Goal: Contribute content

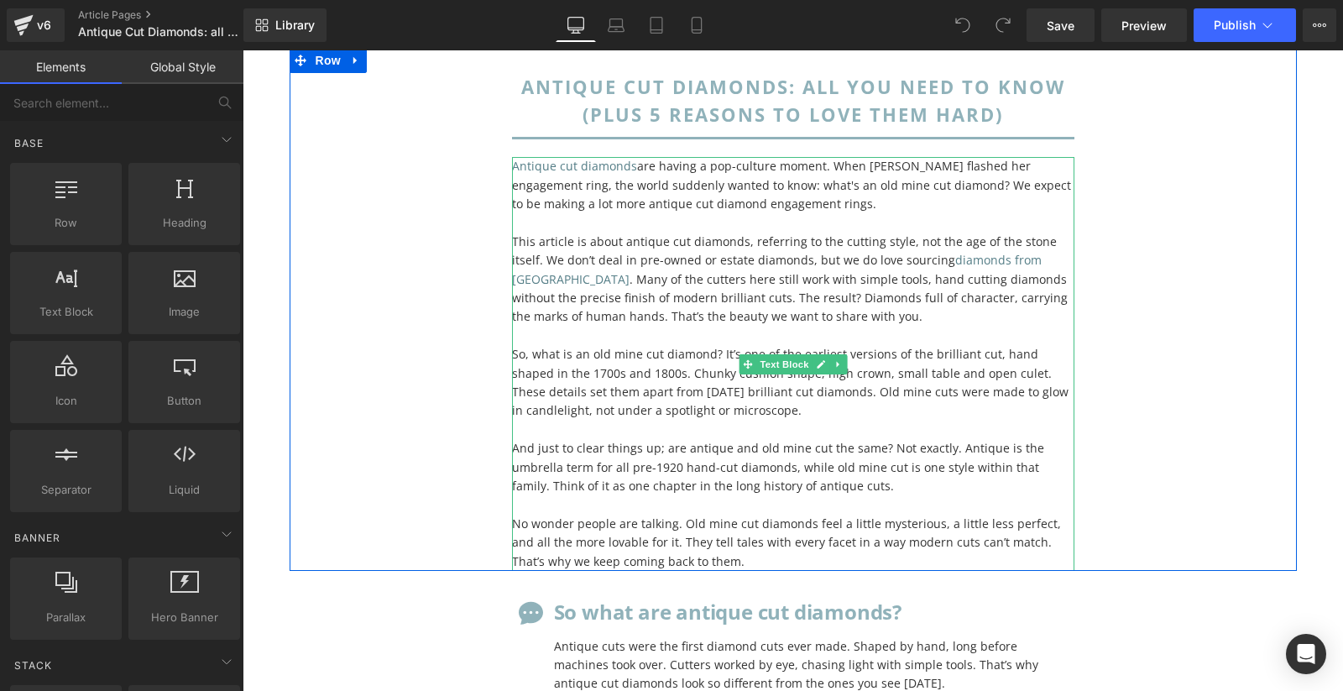
scroll to position [129, 0]
click at [974, 260] on link "diamonds from [GEOGRAPHIC_DATA]" at bounding box center [777, 268] width 530 height 34
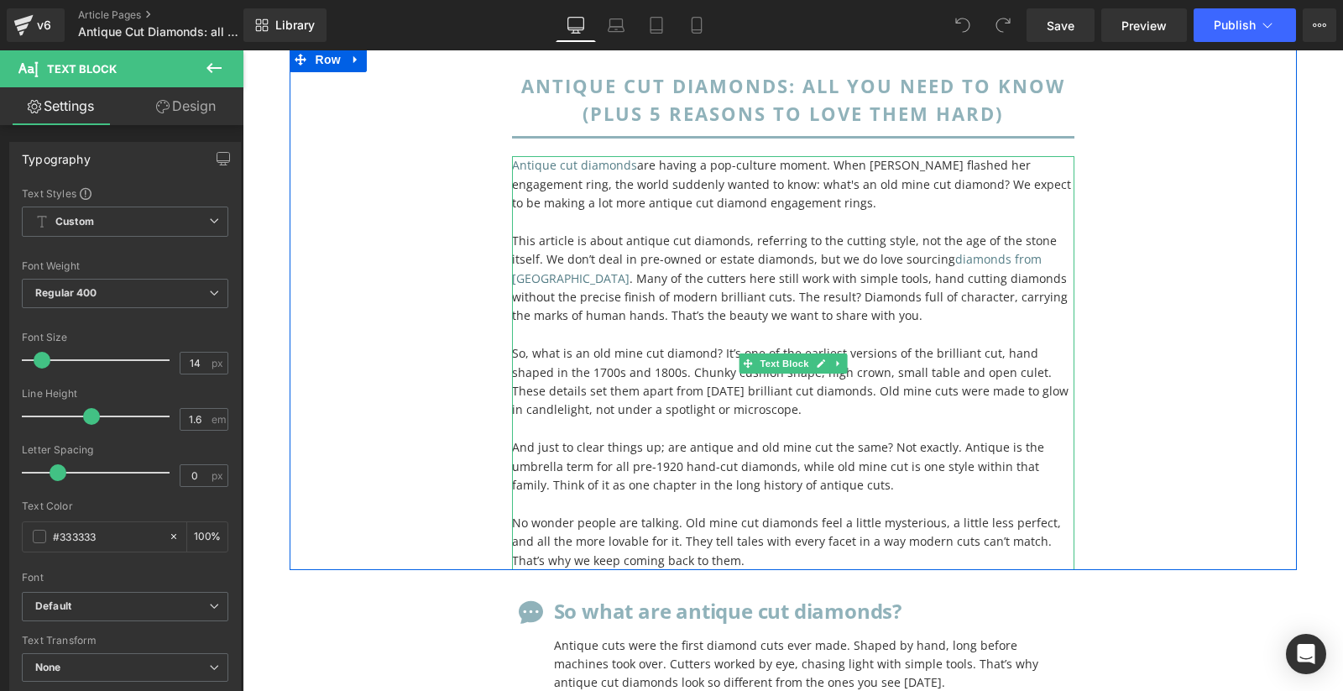
click at [961, 237] on span "This article is about antique cut diamonds, referring to the cutting style, not…" at bounding box center [790, 279] width 556 height 92
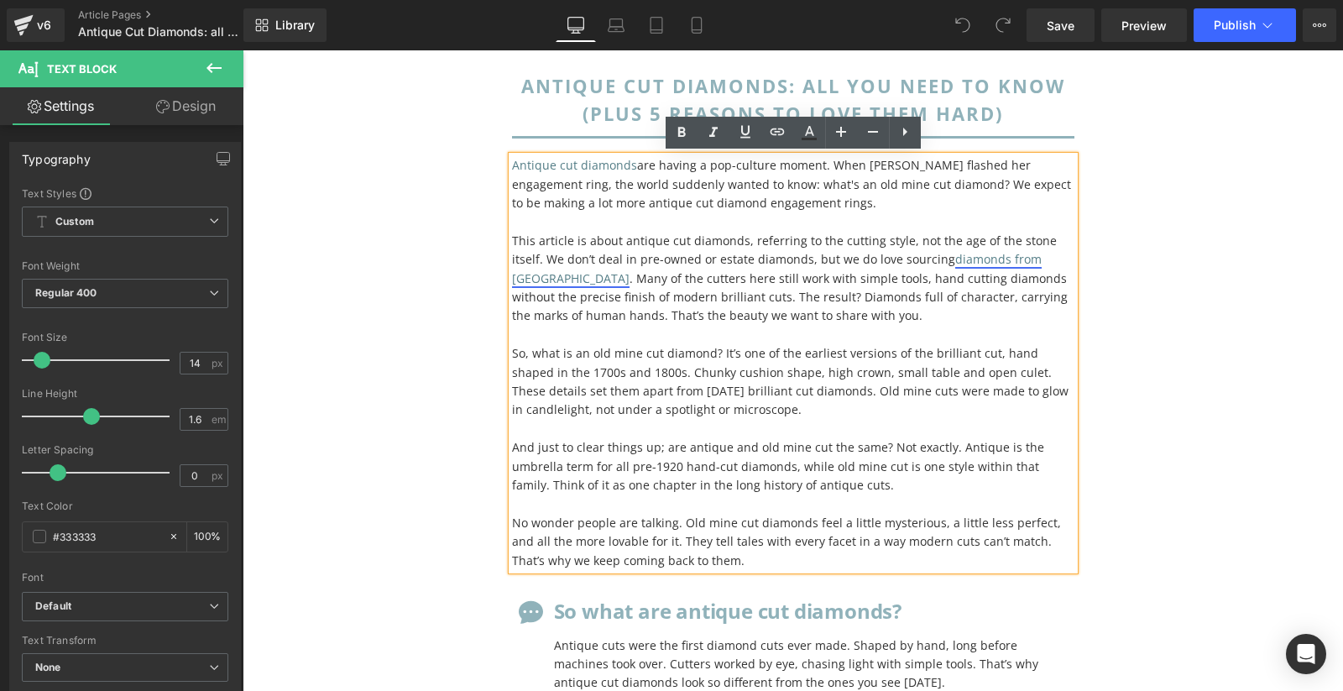
click at [976, 258] on link "diamonds from [GEOGRAPHIC_DATA]" at bounding box center [777, 268] width 530 height 34
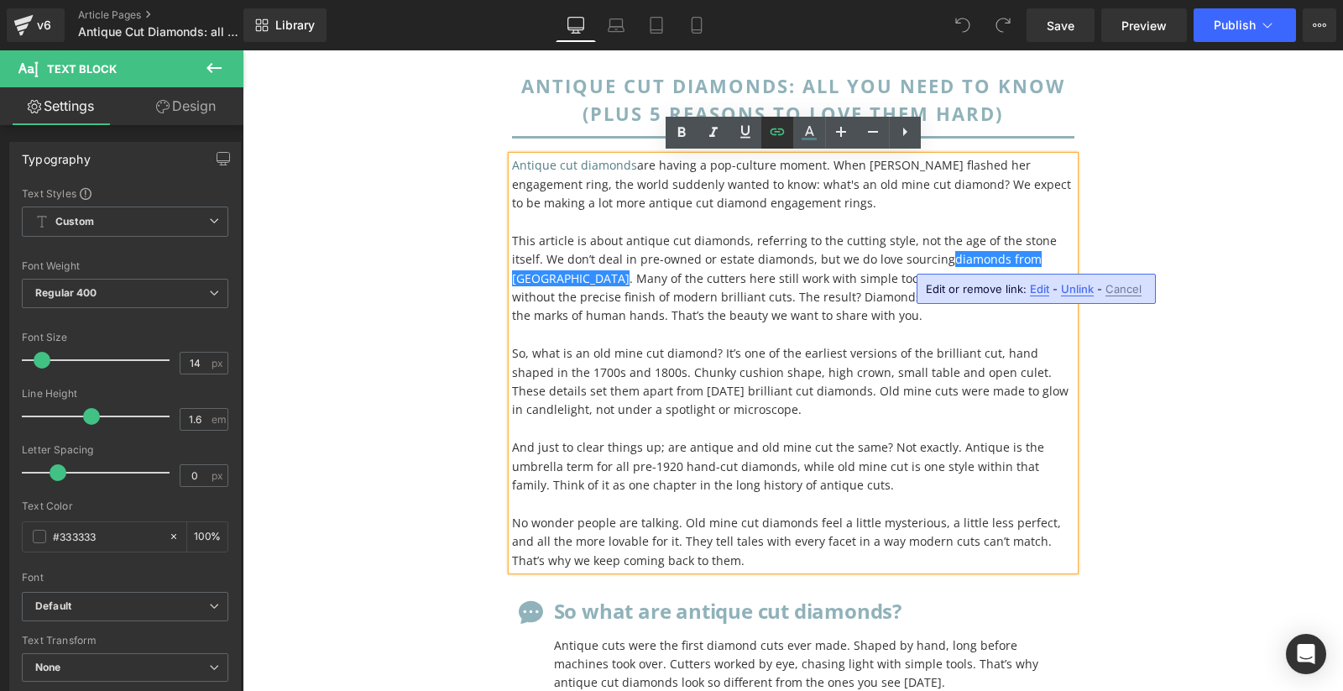
click at [778, 139] on icon at bounding box center [777, 132] width 20 height 20
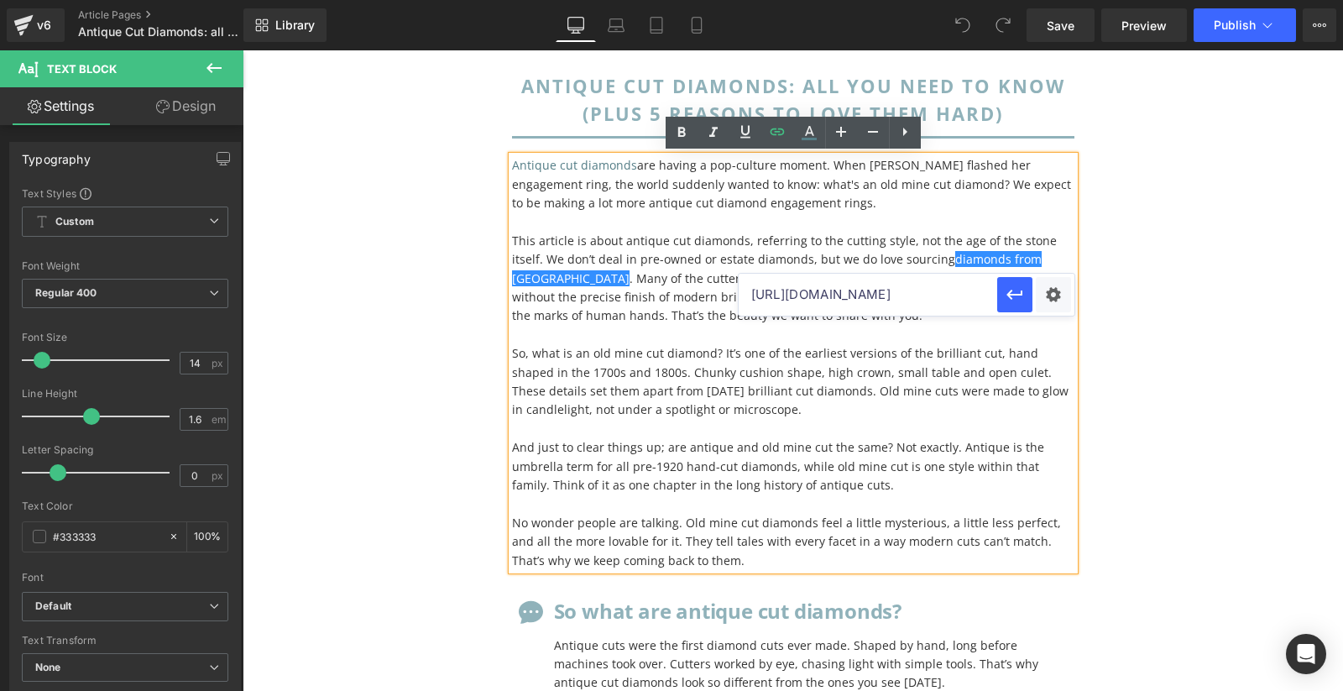
click at [842, 295] on input "[URL][DOMAIN_NAME]" at bounding box center [868, 295] width 259 height 42
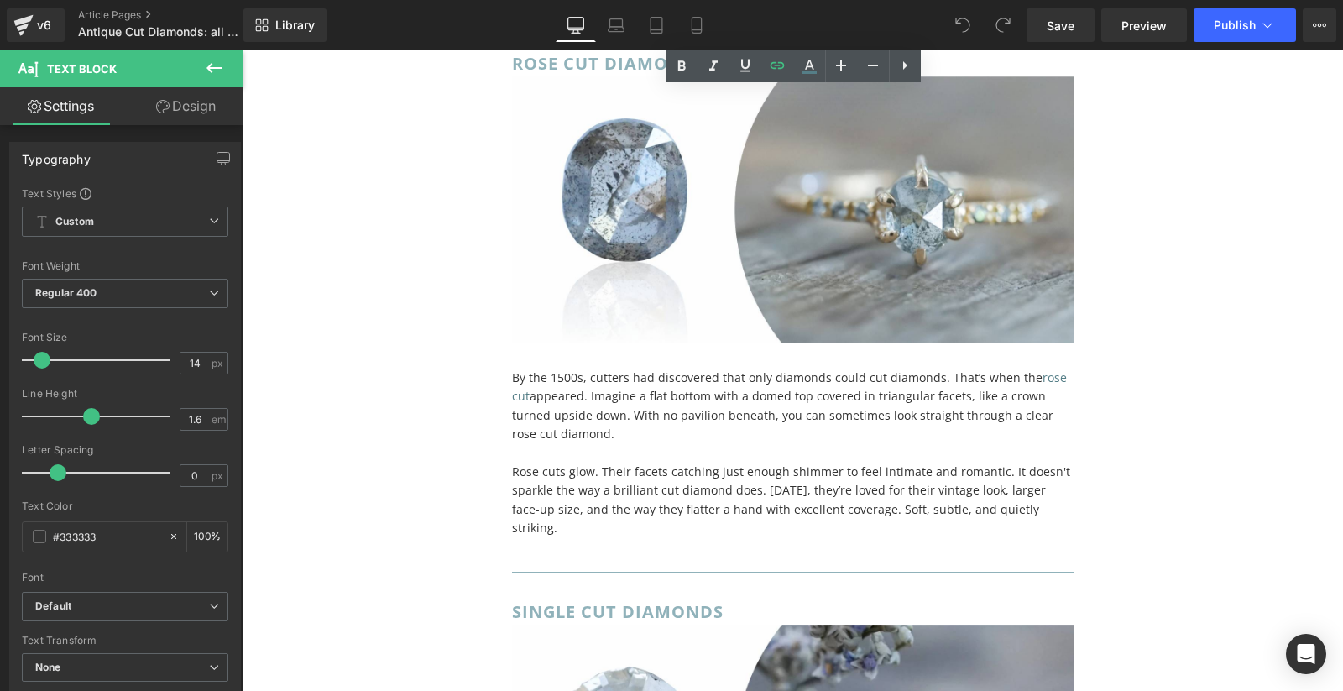
scroll to position [3753, 0]
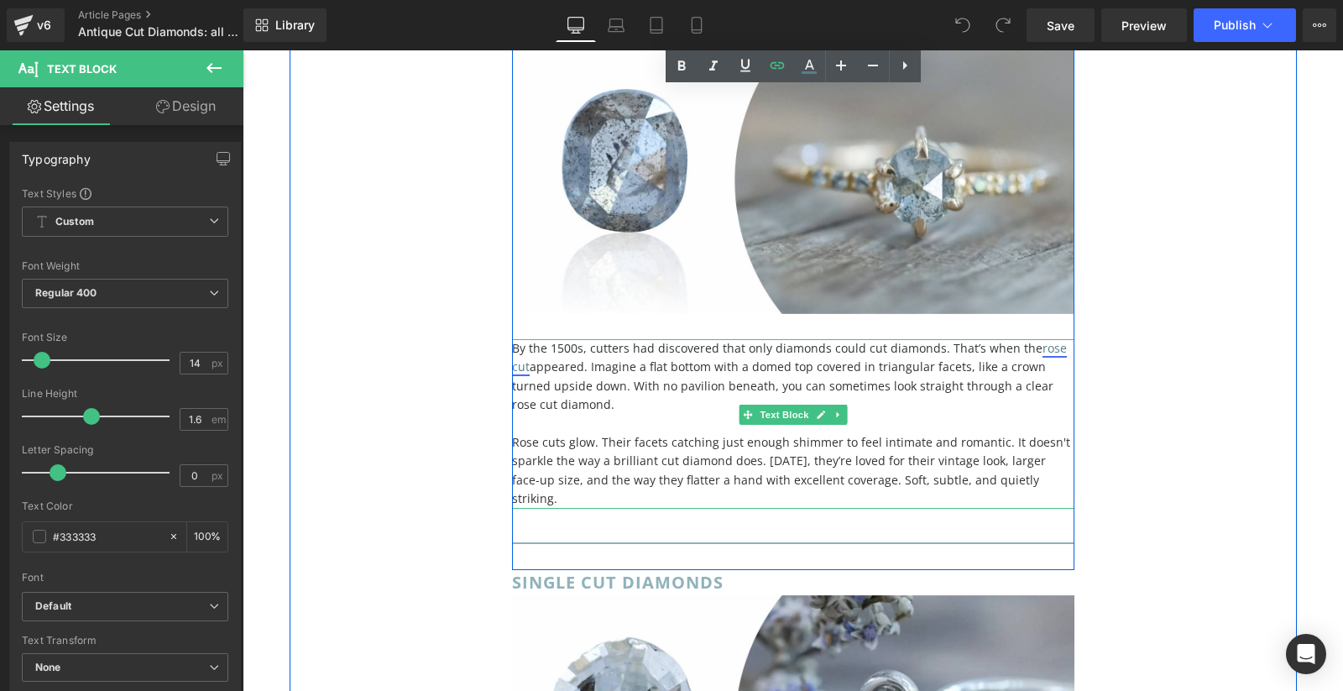
click at [953, 339] on p "By the 1500s, cutters had discovered that only diamonds could cut diamonds. Tha…" at bounding box center [793, 377] width 562 height 76
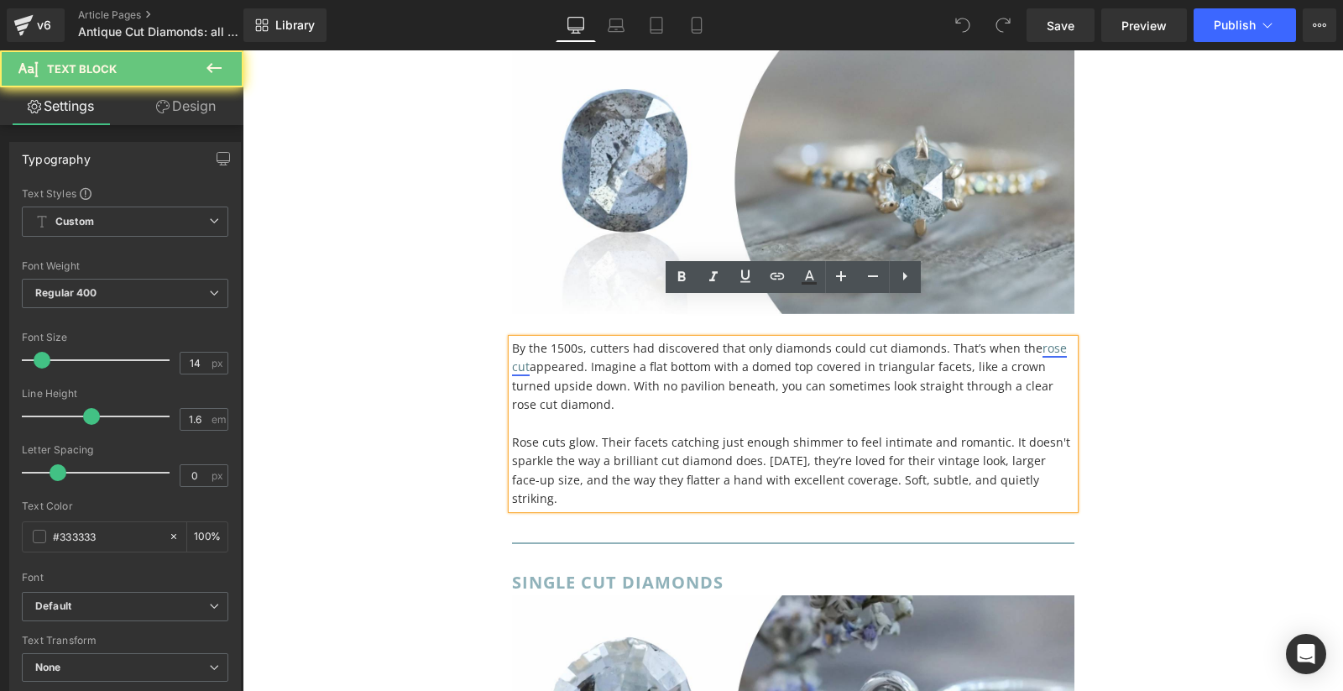
click at [1040, 340] on link "rose cut" at bounding box center [789, 357] width 555 height 34
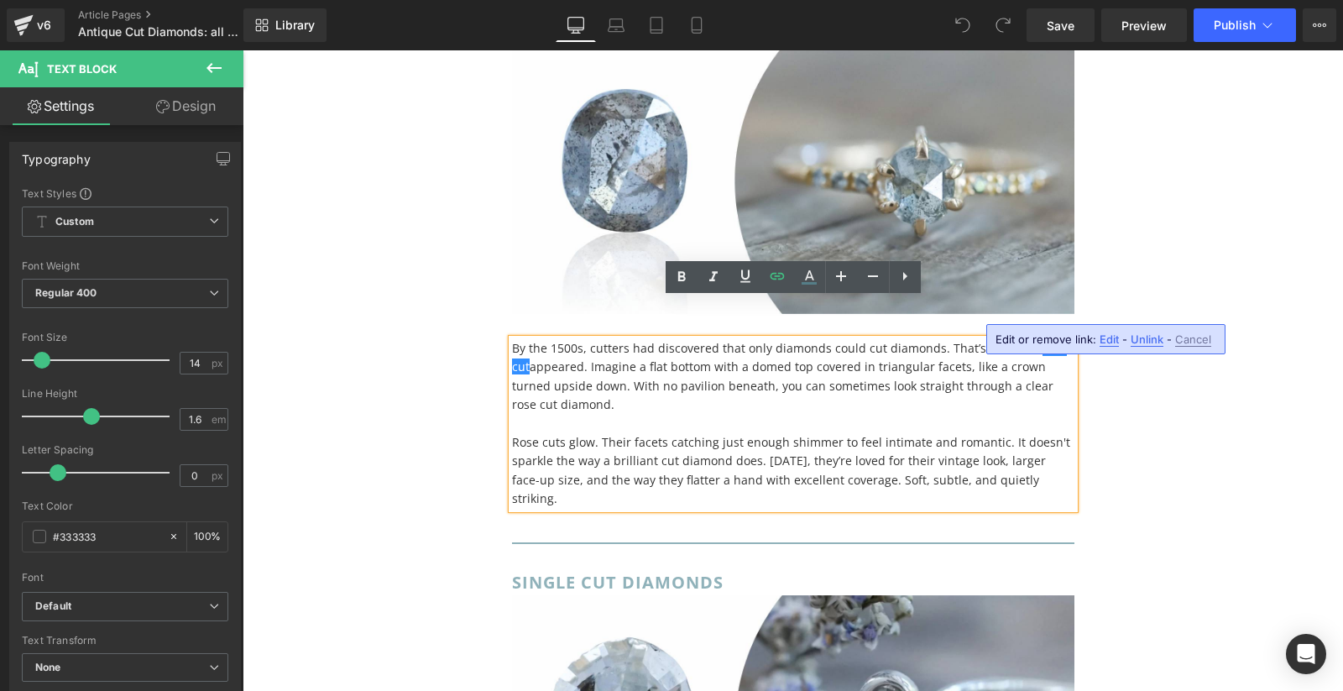
click at [1106, 340] on span "Edit" at bounding box center [1109, 339] width 19 height 14
type input "[URL][DOMAIN_NAME]"
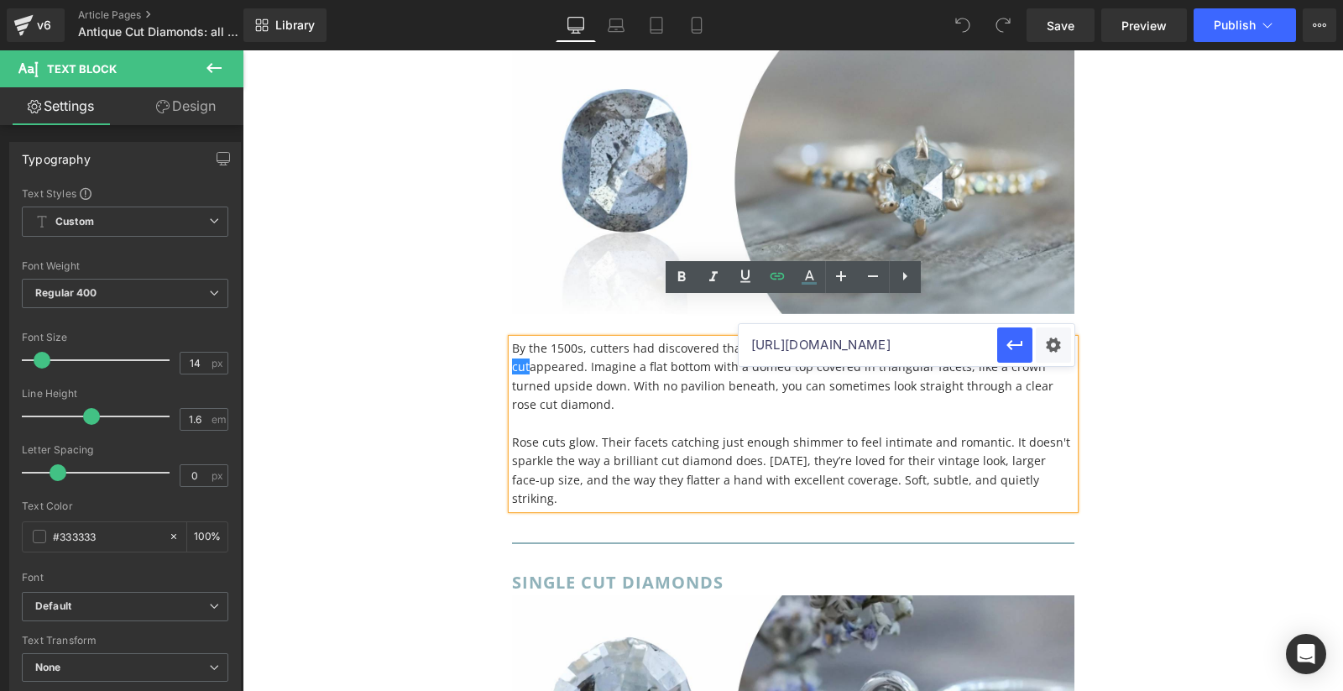
click at [923, 342] on input "[URL][DOMAIN_NAME]" at bounding box center [868, 345] width 259 height 42
click at [582, 433] on p "Rose cuts glow. Their facets catching just enough shimmer to feel intimate and …" at bounding box center [793, 471] width 562 height 76
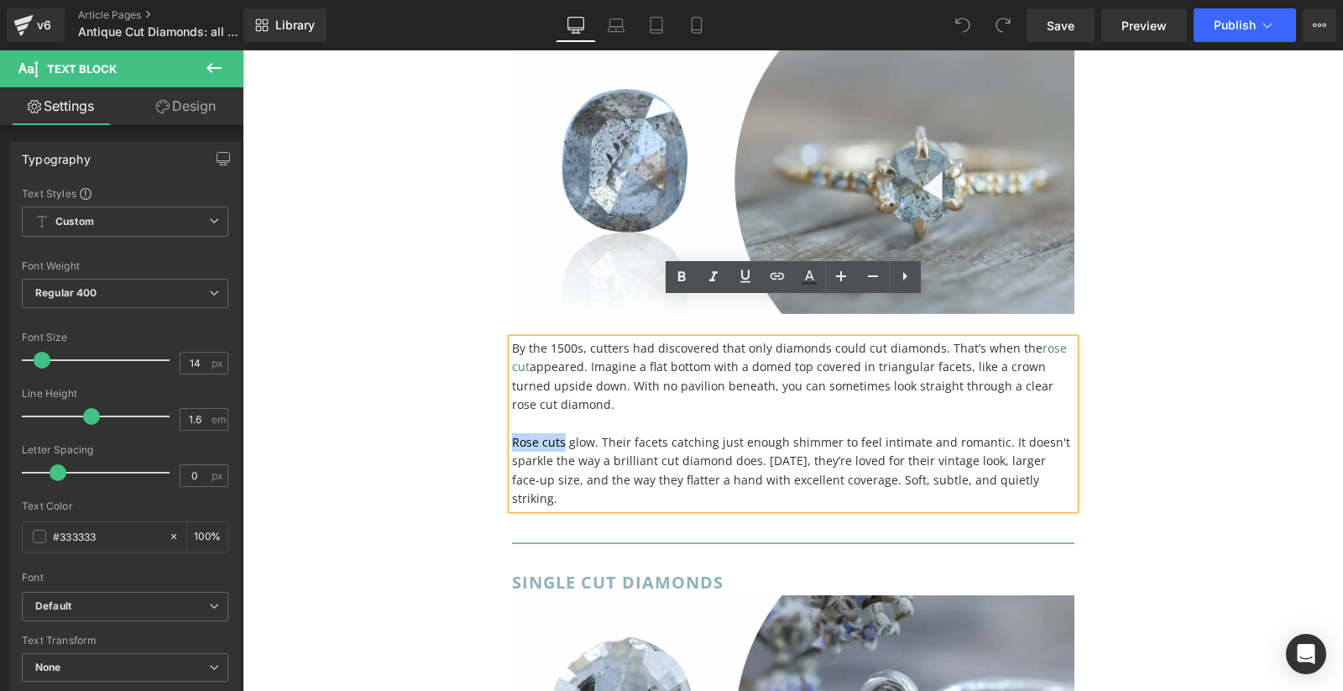
drag, startPoint x: 564, startPoint y: 404, endPoint x: 514, endPoint y: 404, distance: 50.4
click at [514, 433] on p "Rose cuts glow. Their facets catching just enough shimmer to feel intimate and …" at bounding box center [793, 471] width 562 height 76
click at [773, 285] on icon at bounding box center [777, 276] width 20 height 20
click at [707, 428] on input "text" at bounding box center [634, 421] width 259 height 42
paste input "[URL][DOMAIN_NAME]"
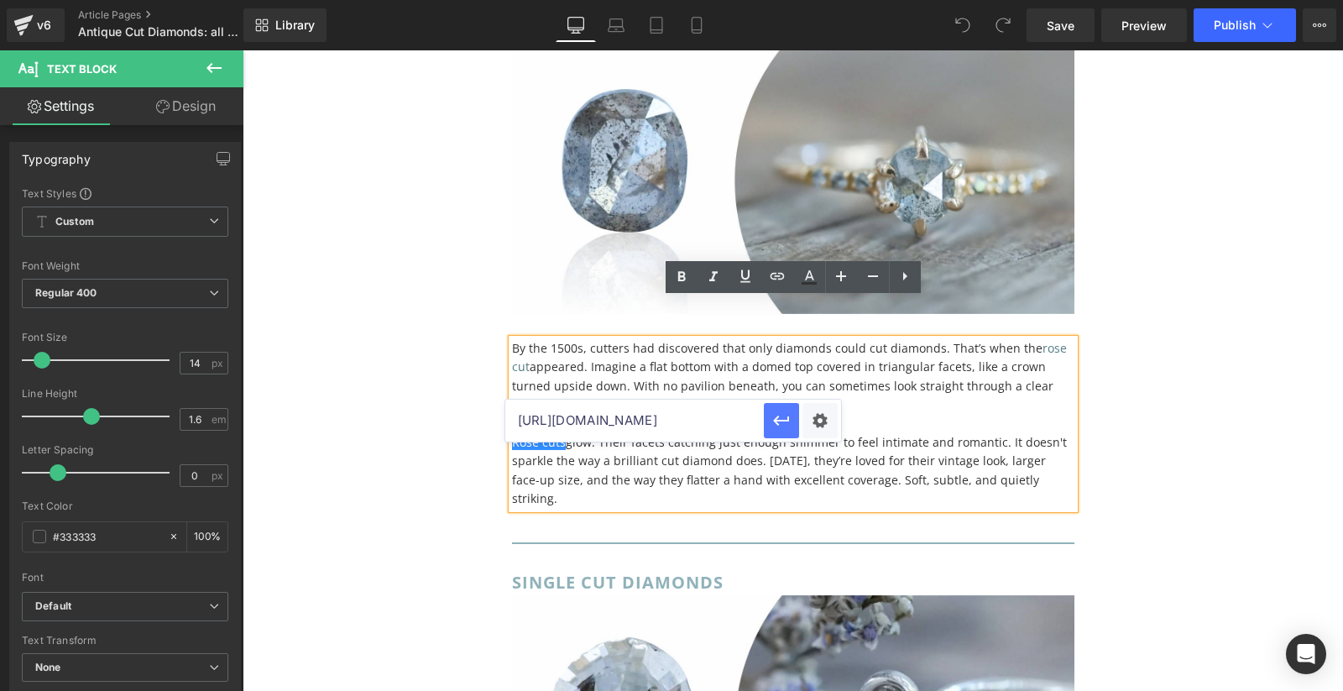
scroll to position [0, 306]
type input "[URL][DOMAIN_NAME]"
click at [787, 422] on icon "button" at bounding box center [781, 421] width 20 height 20
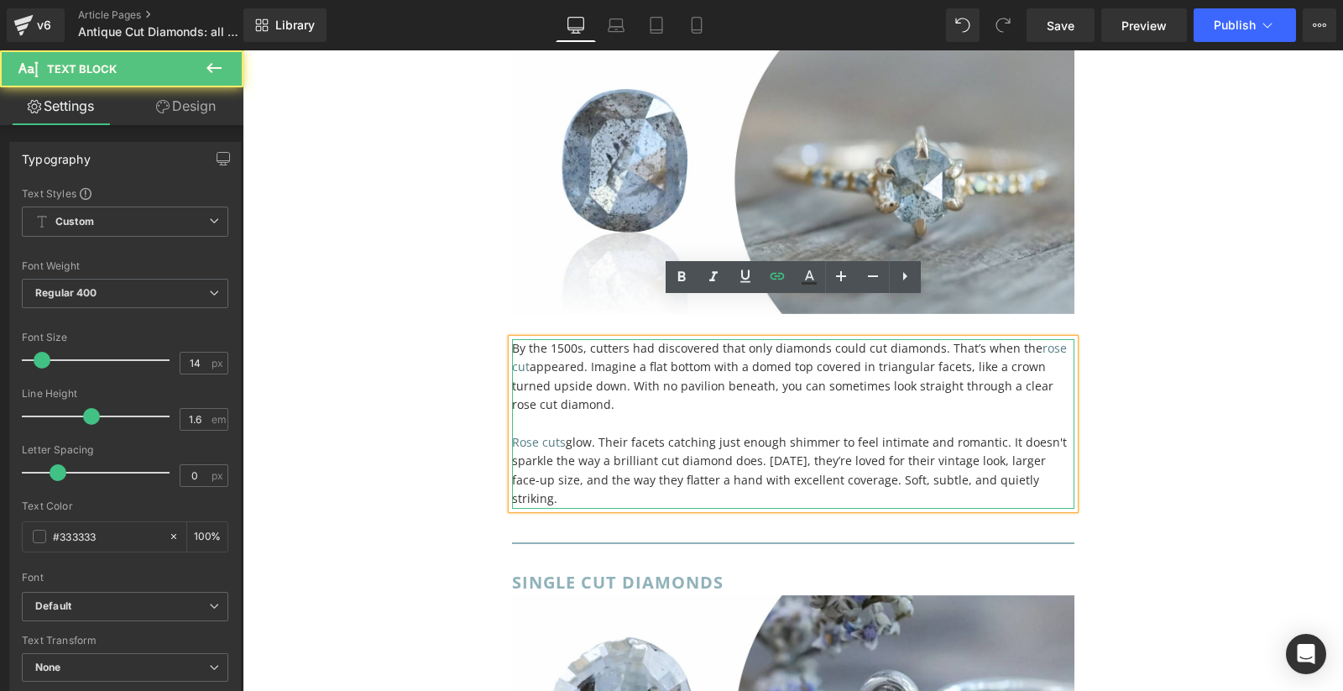
click at [754, 415] on p at bounding box center [793, 424] width 562 height 18
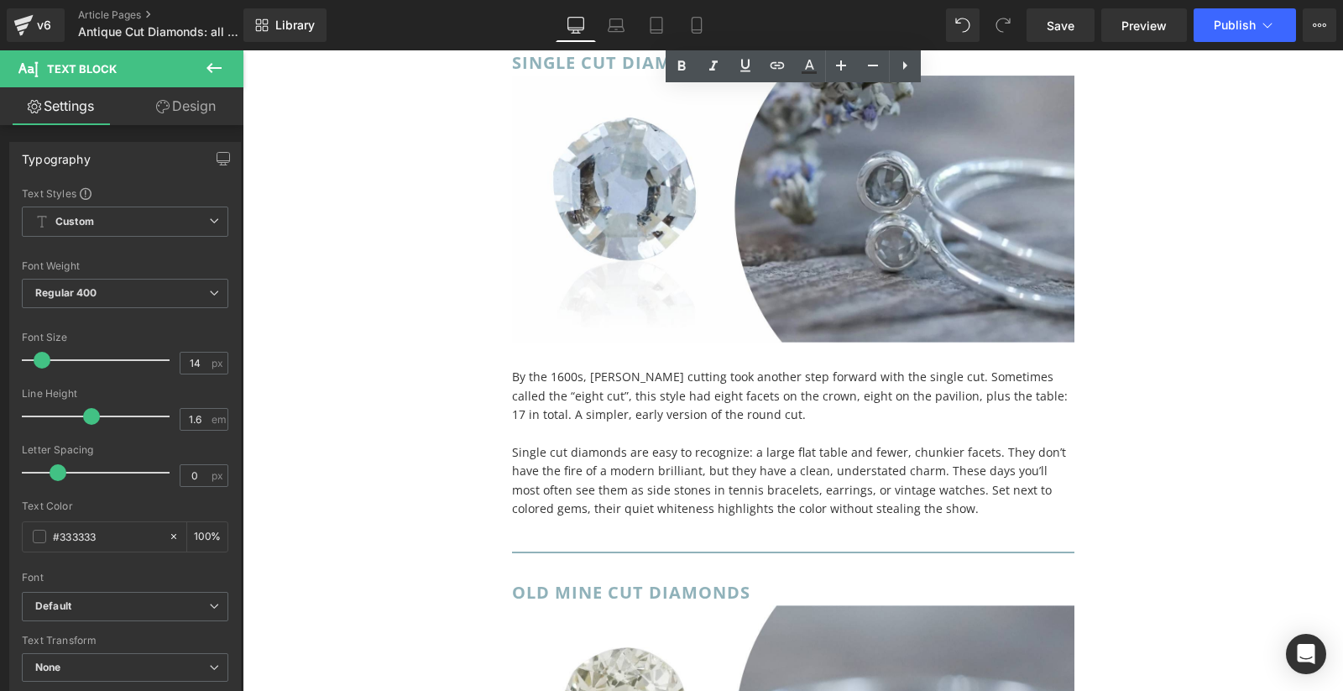
scroll to position [4275, 0]
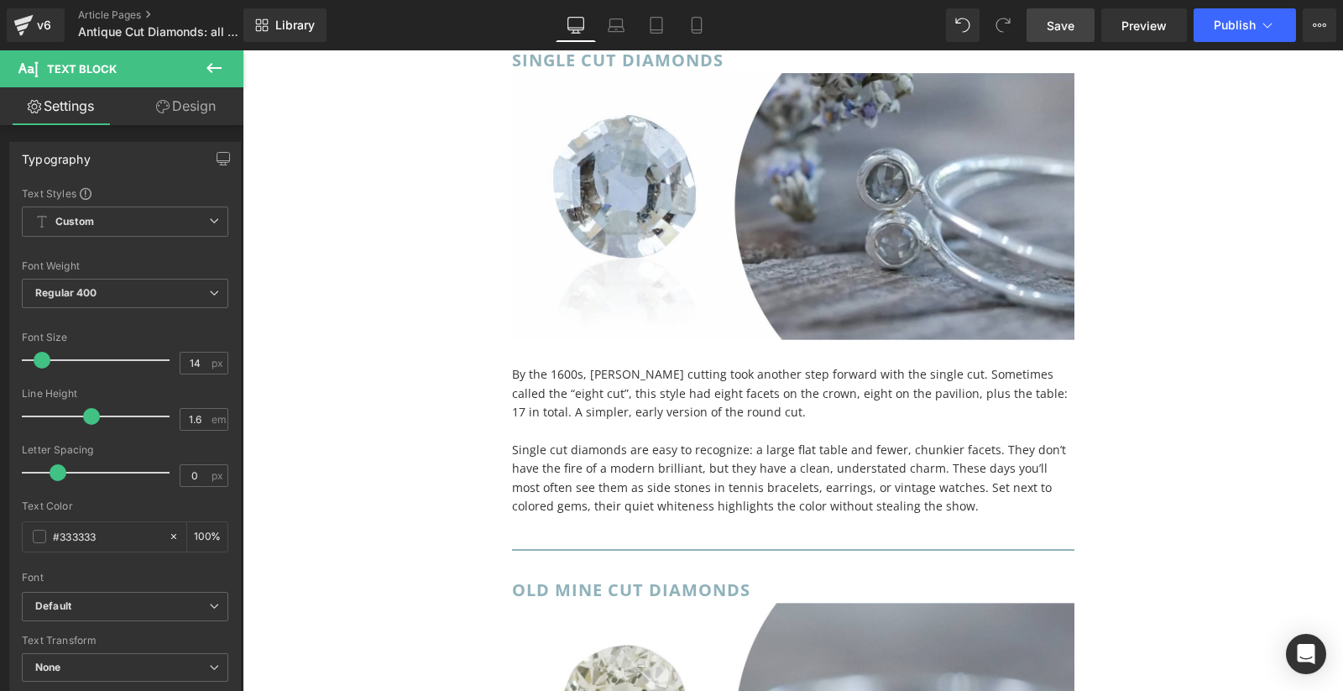
click at [1056, 20] on span "Save" at bounding box center [1061, 26] width 28 height 18
click at [1062, 23] on span "Save" at bounding box center [1061, 26] width 28 height 18
click at [1070, 21] on span "Save" at bounding box center [1061, 26] width 28 height 18
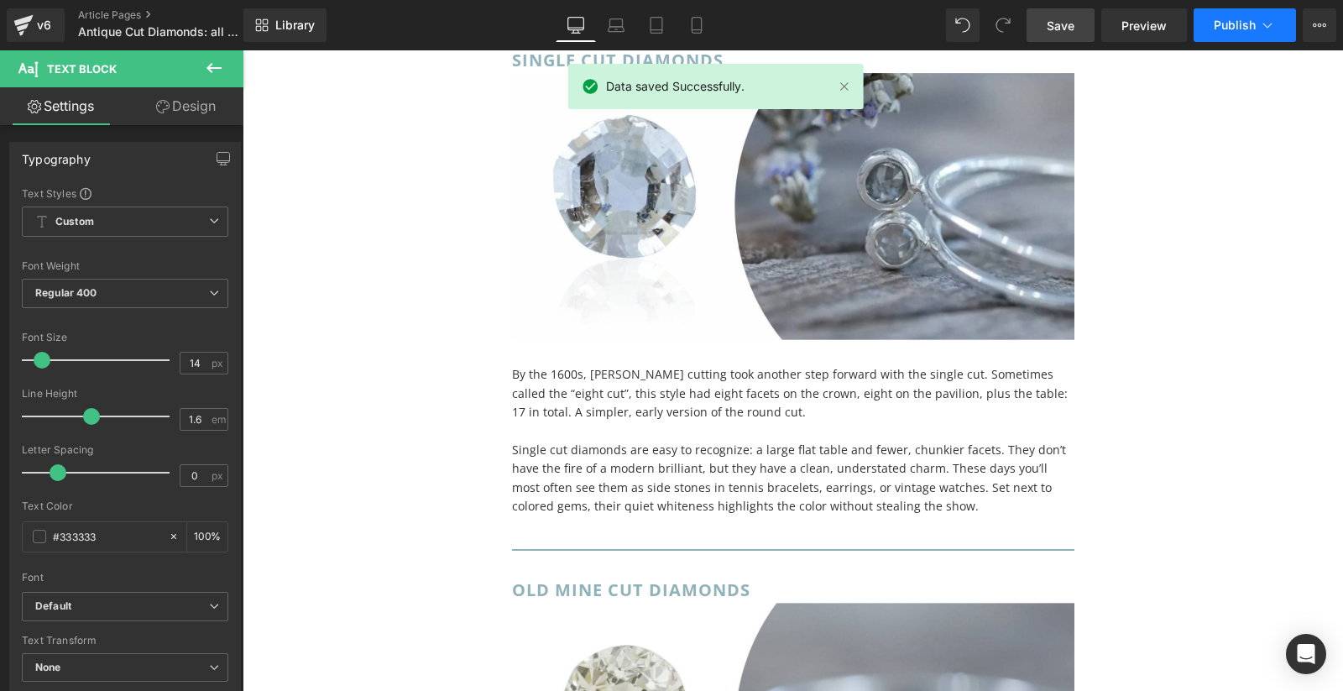
click at [1224, 37] on button "Publish" at bounding box center [1245, 25] width 102 height 34
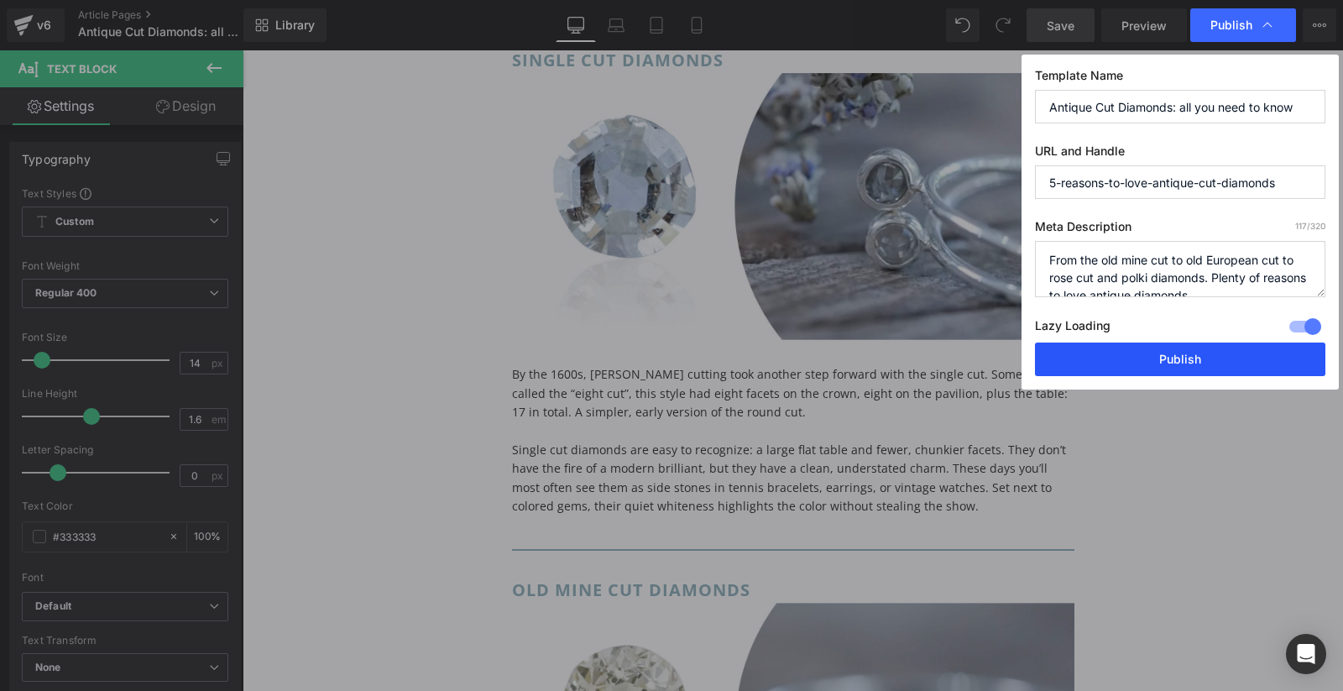
click at [1120, 360] on button "Publish" at bounding box center [1180, 360] width 290 height 34
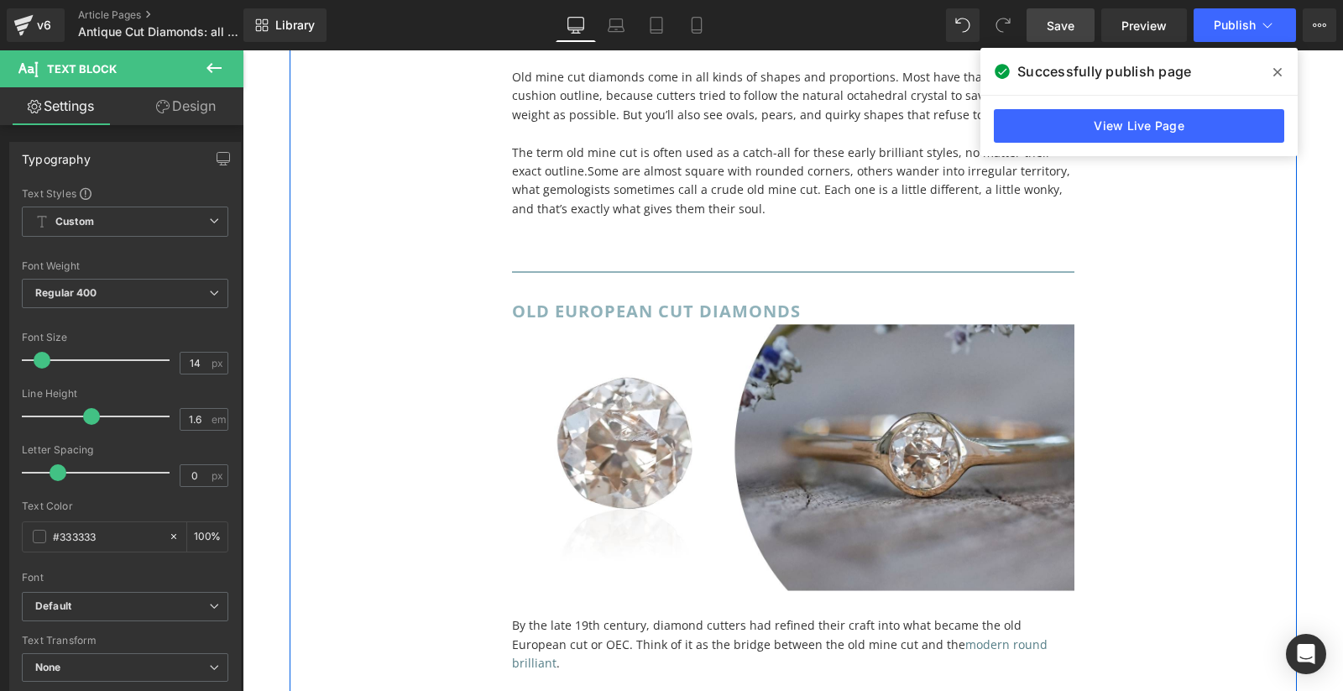
scroll to position [5477, 0]
